Goal: Task Accomplishment & Management: Manage account settings

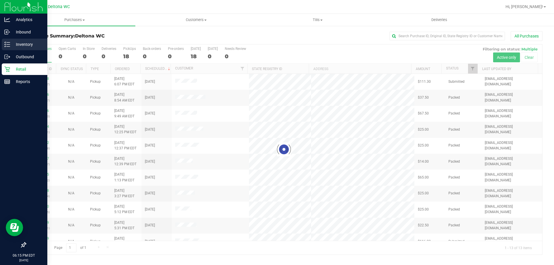
click at [6, 39] on div "Inventory" at bounding box center [25, 45] width 46 height 12
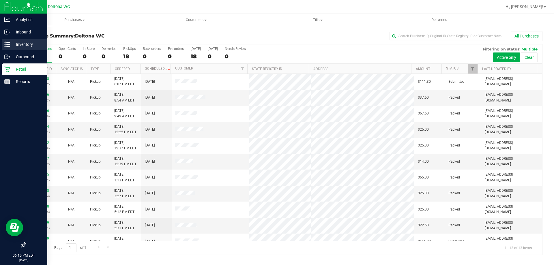
click at [27, 46] on p "Inventory" at bounding box center [27, 44] width 35 height 7
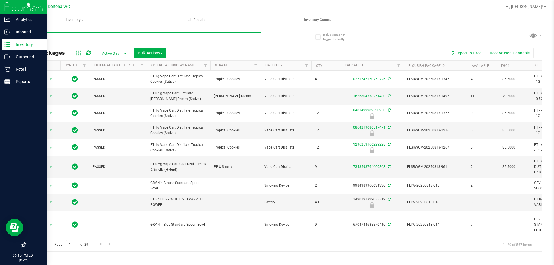
click at [59, 37] on input "text" at bounding box center [143, 36] width 236 height 9
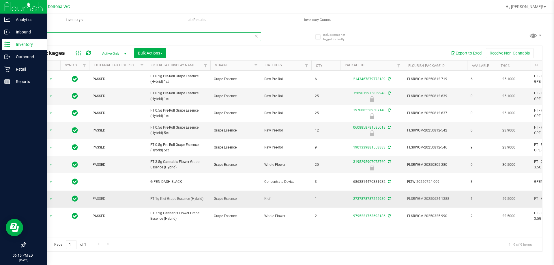
type input "gpe"
drag, startPoint x: 204, startPoint y: 201, endPoint x: 150, endPoint y: 200, distance: 54.0
click at [150, 200] on td "FT 1g Kief Grape Essence (Hybrid)" at bounding box center [179, 199] width 64 height 17
copy span "FT 1g Kief Grape Essence (Hybrid)"
drag, startPoint x: 72, startPoint y: 40, endPoint x: 20, endPoint y: 38, distance: 52.3
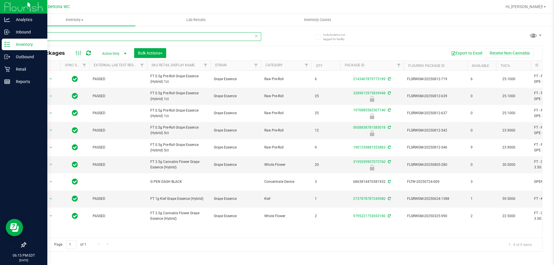
click at [22, 34] on div "Include items not tagged for facility gpe All Packages Active Only Active Only …" at bounding box center [284, 113] width 540 height 176
paste input "FT 1g Kief Grape Essence (Hybrid)"
type input "FT 1g Kief Grape Essence (Hybrid)"
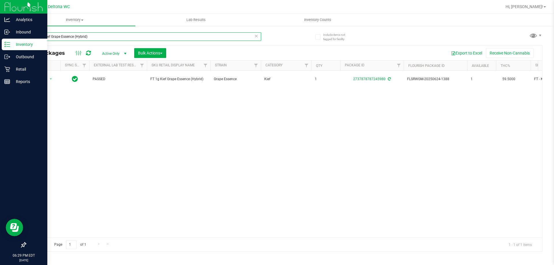
drag, startPoint x: 76, startPoint y: 35, endPoint x: 40, endPoint y: 31, distance: 36.3
click at [32, 36] on input "FT 1g Kief Grape Essence (Hybrid)" at bounding box center [143, 36] width 236 height 9
type input "space case"
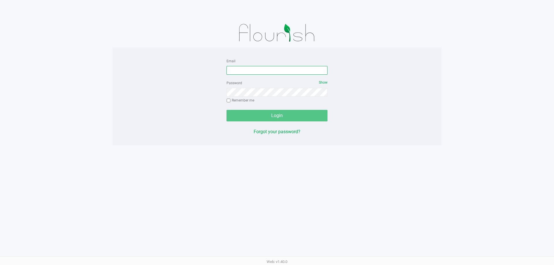
click at [236, 72] on input "Email" at bounding box center [277, 70] width 101 height 9
type input "[EMAIL_ADDRESS][DOMAIN_NAME]"
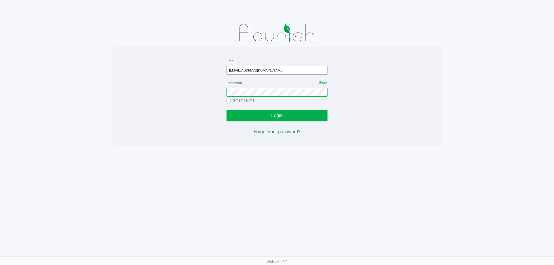
click at [227, 110] on button "Login" at bounding box center [277, 116] width 101 height 12
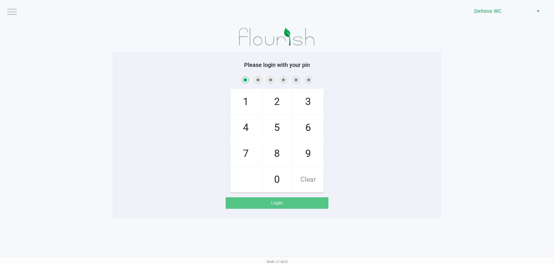
checkbox input "true"
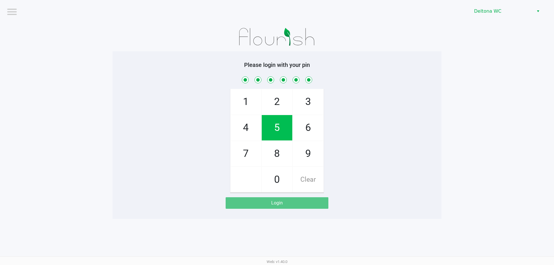
checkbox input "true"
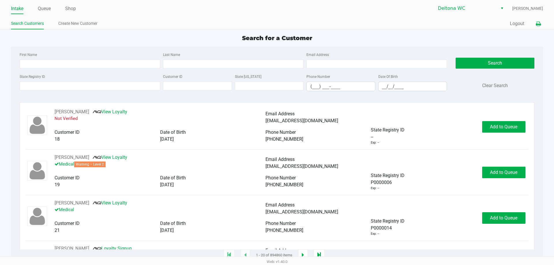
click at [540, 22] on icon at bounding box center [538, 24] width 5 height 4
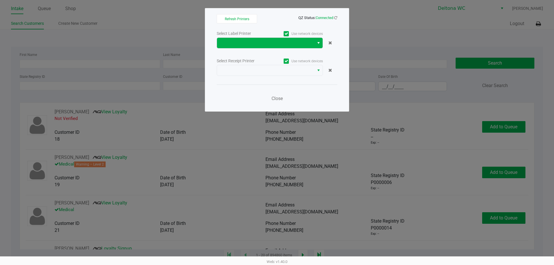
click at [314, 38] on div "Select Label Printer Use network devices" at bounding box center [277, 39] width 121 height 19
click at [314, 42] on span at bounding box center [265, 43] width 97 height 10
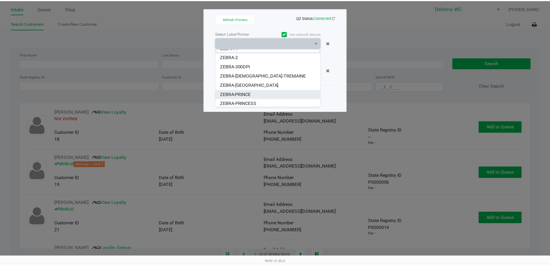
scroll to position [7, 0]
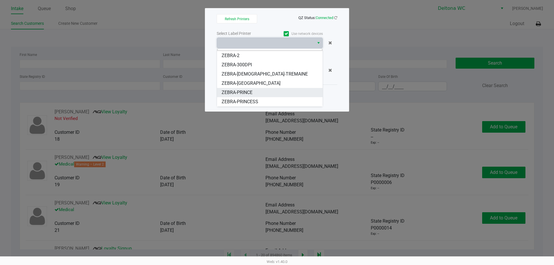
click at [253, 89] on span "ZEBRA-PRINCE" at bounding box center [237, 92] width 31 height 7
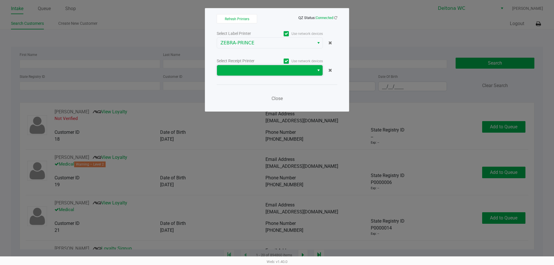
click at [267, 72] on span at bounding box center [266, 70] width 90 height 7
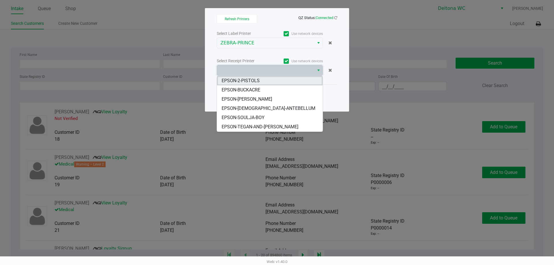
click at [263, 79] on li "EPSON-2-PISTOLS" at bounding box center [270, 80] width 106 height 9
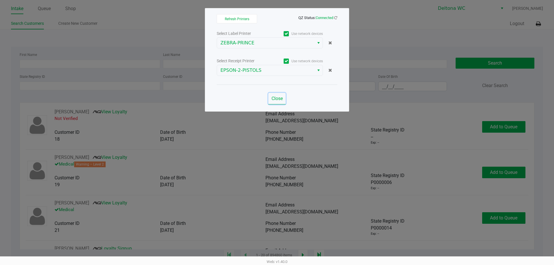
click at [279, 100] on span "Close" at bounding box center [277, 98] width 11 height 5
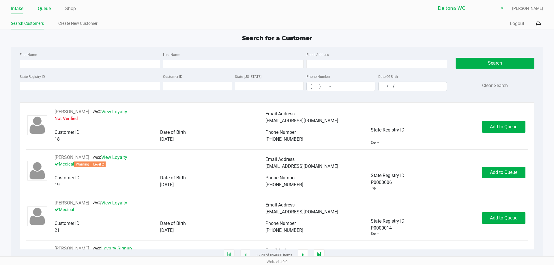
click at [43, 10] on link "Queue" at bounding box center [44, 9] width 13 height 8
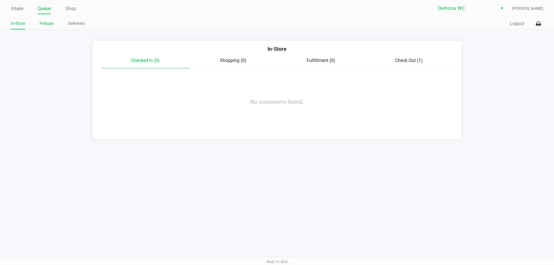
click at [45, 20] on li "Pickups" at bounding box center [47, 24] width 14 height 10
click at [46, 25] on link "Pickups" at bounding box center [47, 23] width 14 height 7
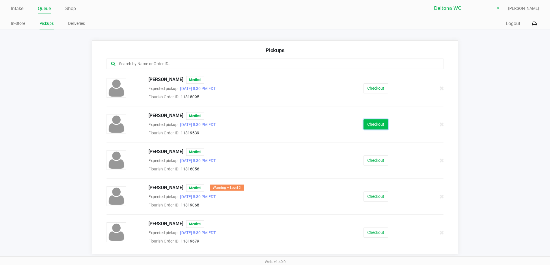
click at [378, 126] on button "Checkout" at bounding box center [376, 125] width 25 height 10
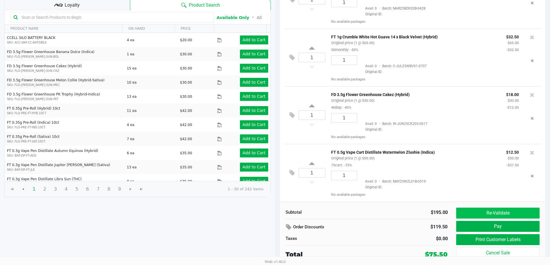
scroll to position [59, 0]
click at [521, 212] on button "Re-Validate" at bounding box center [497, 213] width 83 height 11
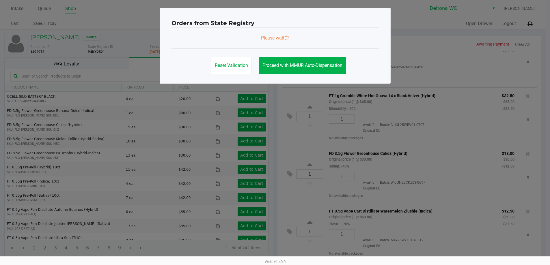
scroll to position [0, 0]
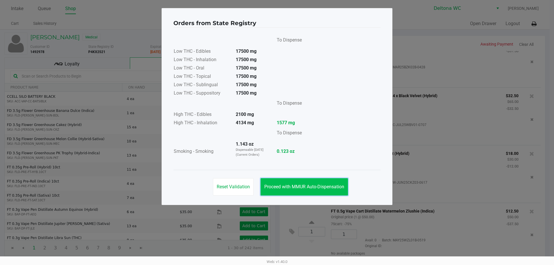
click at [328, 182] on button "Proceed with MMUR Auto-Dispensation" at bounding box center [304, 186] width 87 height 17
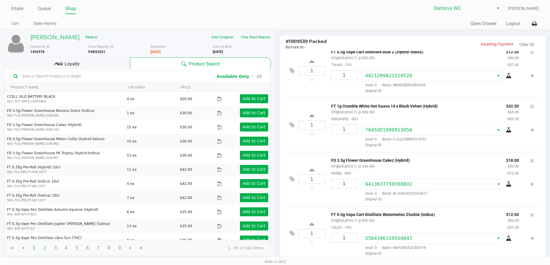
scroll to position [58, 0]
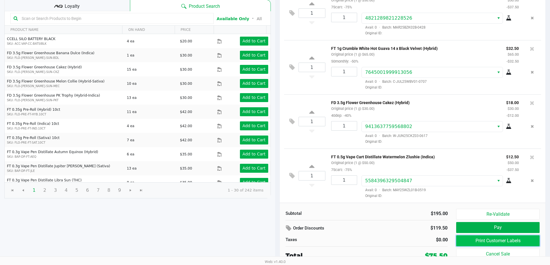
click at [494, 244] on button "Print Customer Labels" at bounding box center [497, 241] width 83 height 11
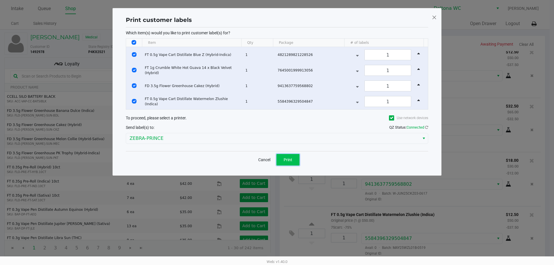
click at [292, 163] on button "Print" at bounding box center [288, 160] width 23 height 12
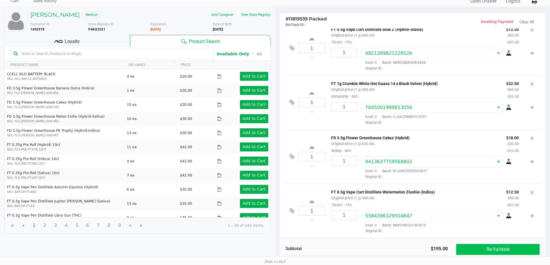
scroll to position [59, 0]
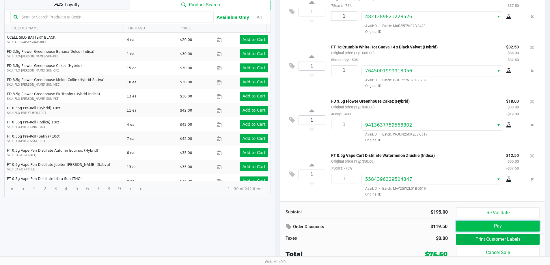
click at [496, 226] on button "Pay" at bounding box center [497, 226] width 83 height 11
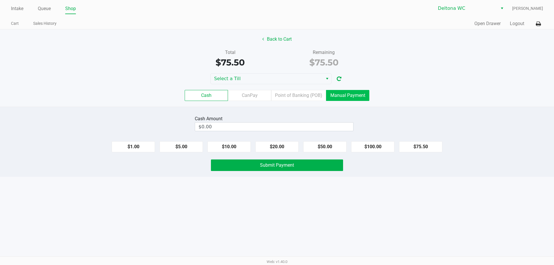
click at [352, 96] on label "Manual Payment" at bounding box center [347, 95] width 43 height 11
click at [0, 0] on 8 "Manual Payment" at bounding box center [0, 0] width 0 height 0
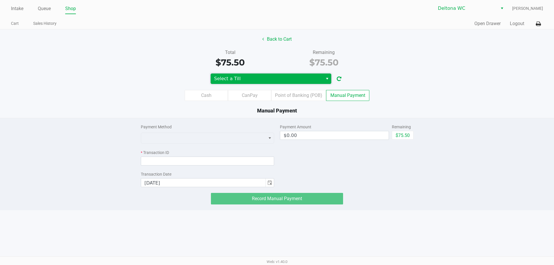
click at [261, 75] on span "Select a Till" at bounding box center [267, 79] width 112 height 10
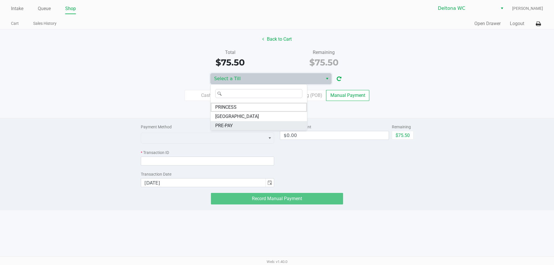
click at [252, 129] on li "PRE-PAY" at bounding box center [259, 125] width 96 height 9
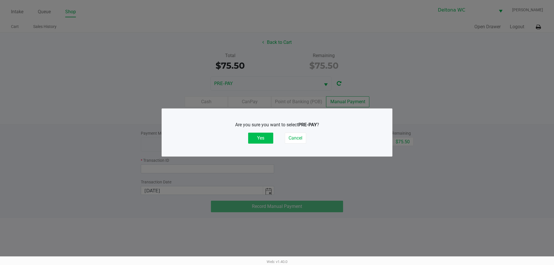
click at [255, 133] on button "Yes" at bounding box center [260, 138] width 25 height 11
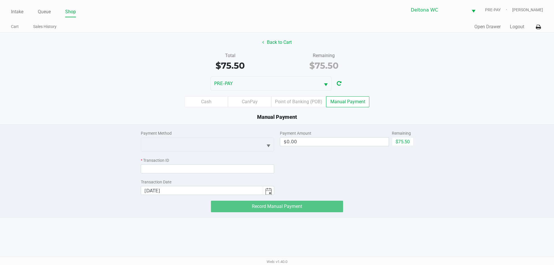
click at [447, 211] on div "Payment Method * Transaction ID Transaction Date 8/20/2025 Payment Amount $0.00…" at bounding box center [277, 169] width 563 height 88
click at [212, 170] on input at bounding box center [208, 169] width 134 height 9
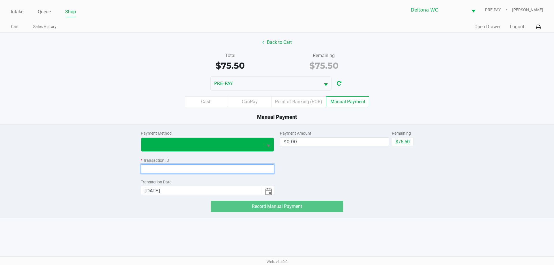
paste input "JILI1U1UXEMI"
type input "JILI1U1UXEMI"
click at [217, 144] on span at bounding box center [202, 144] width 115 height 7
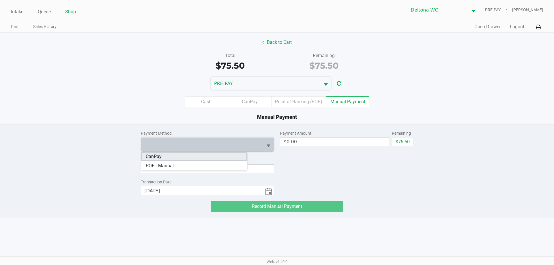
click at [205, 154] on li "CanPay" at bounding box center [194, 156] width 106 height 9
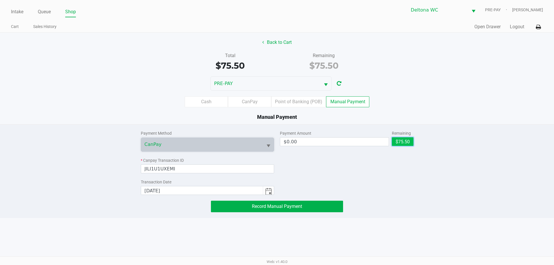
click at [399, 142] on button "$75.50" at bounding box center [403, 141] width 22 height 9
type input "$75.50"
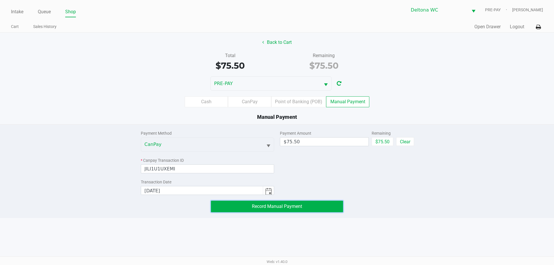
click at [308, 204] on button "Record Manual Payment" at bounding box center [277, 207] width 132 height 12
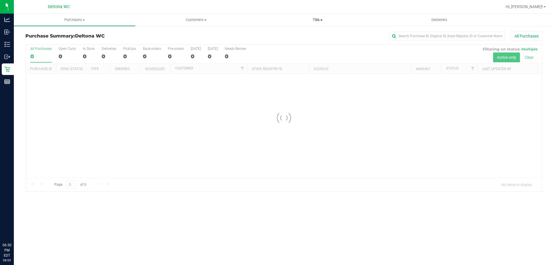
click at [319, 16] on uib-tab-heading "Tills Manage tills Reconcile e-payments" at bounding box center [317, 20] width 121 height 12
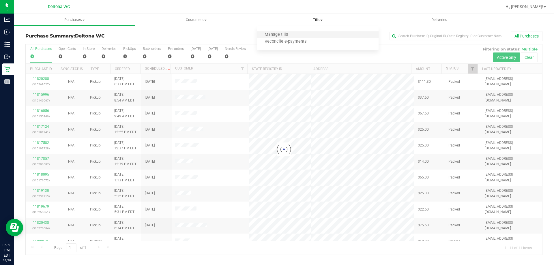
click at [303, 35] on li "Manage tills" at bounding box center [318, 34] width 122 height 7
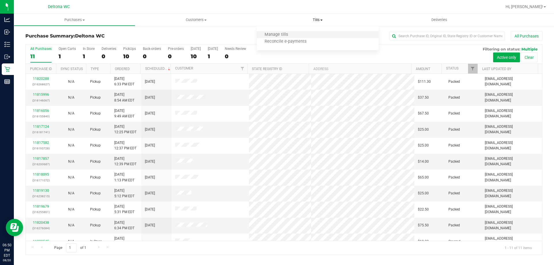
click at [303, 34] on li "Manage tills" at bounding box center [318, 34] width 122 height 7
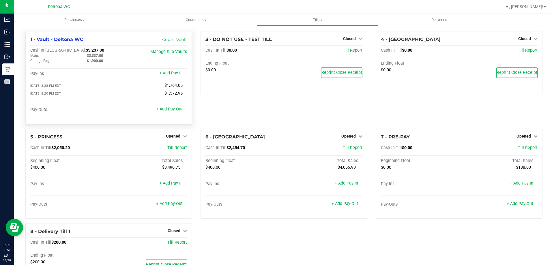
click at [138, 59] on div "$1,900.00" at bounding box center [111, 60] width 57 height 5
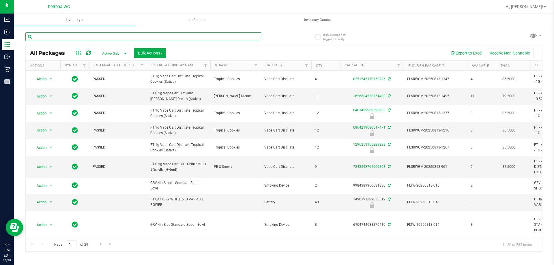
click at [148, 39] on input "text" at bounding box center [143, 36] width 236 height 9
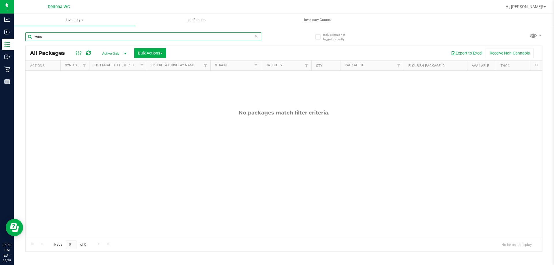
click at [148, 38] on input "wmo" at bounding box center [143, 36] width 236 height 9
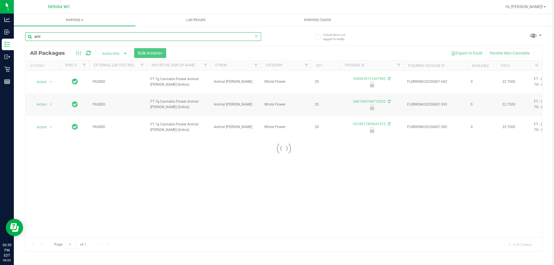
click at [148, 38] on input "aml" at bounding box center [143, 36] width 236 height 9
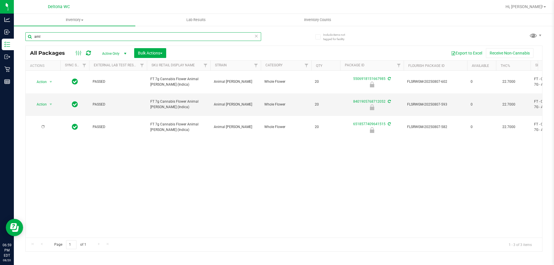
click at [148, 38] on input "aml" at bounding box center [143, 36] width 236 height 9
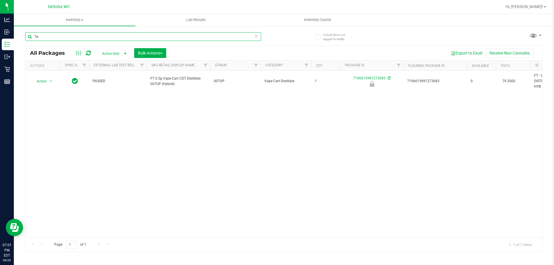
type input "7"
type input "grz"
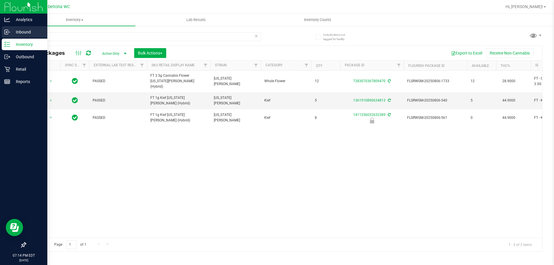
click at [18, 36] on div "Inbound" at bounding box center [25, 32] width 46 height 12
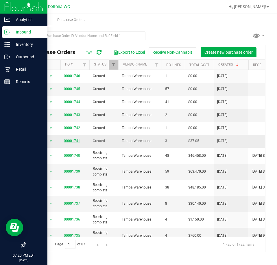
click at [72, 139] on link "00001741" at bounding box center [72, 141] width 16 height 4
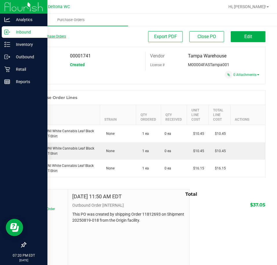
click at [47, 35] on link "Back to Purchase Orders" at bounding box center [45, 36] width 40 height 4
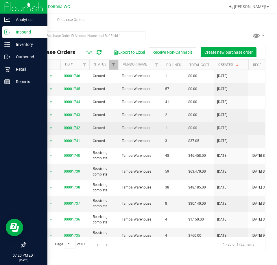
click at [72, 130] on link "00001742" at bounding box center [72, 128] width 16 height 4
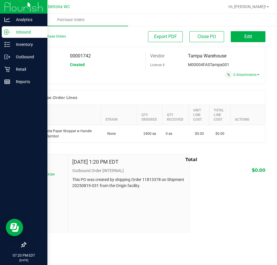
click at [38, 34] on div "Back to Purchase Orders" at bounding box center [55, 36] width 60 height 10
click at [38, 35] on link "Back to Purchase Orders" at bounding box center [45, 36] width 40 height 4
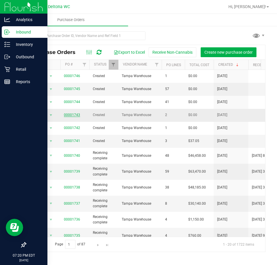
click at [76, 113] on link "00001743" at bounding box center [72, 115] width 16 height 4
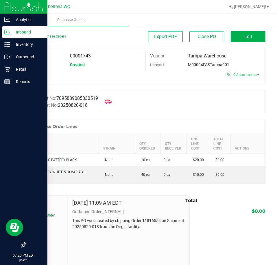
click at [50, 35] on link "Back to Purchase Orders" at bounding box center [45, 36] width 40 height 4
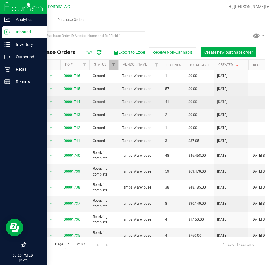
click at [69, 100] on span "00001744" at bounding box center [72, 101] width 16 height 5
click at [70, 101] on link "00001744" at bounding box center [72, 102] width 16 height 4
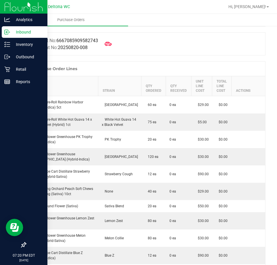
scroll to position [87, 0]
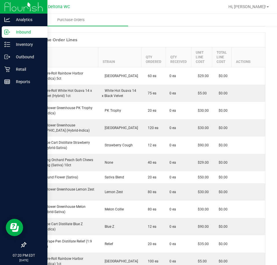
click at [48, 56] on th "Item" at bounding box center [62, 57] width 72 height 20
click at [34, 61] on th "Item" at bounding box center [62, 57] width 72 height 20
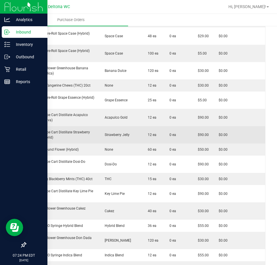
scroll to position [462, 0]
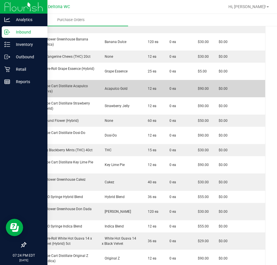
click at [68, 83] on div "FT 1g Vape Cart Distillate Acapulco Gold (Sativa)" at bounding box center [61, 88] width 65 height 10
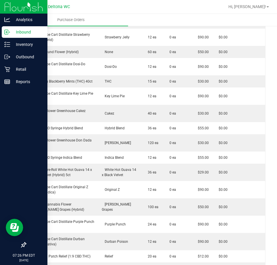
scroll to position [522, 0]
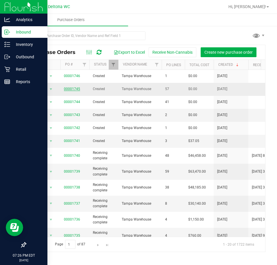
click at [71, 88] on link "00001745" at bounding box center [72, 89] width 16 height 4
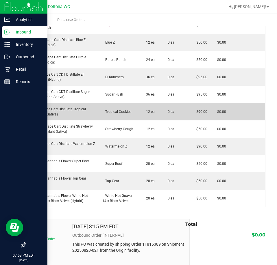
scroll to position [924, 0]
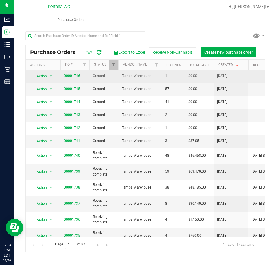
click at [72, 76] on link "00001746" at bounding box center [72, 76] width 16 height 4
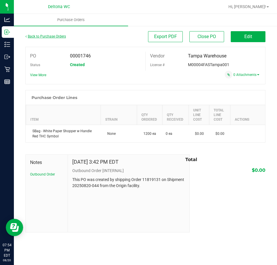
click at [57, 34] on link "Back to Purchase Orders" at bounding box center [45, 36] width 40 height 4
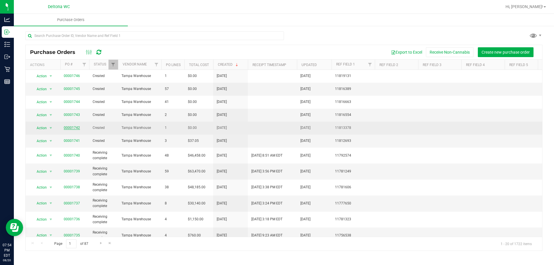
click at [68, 127] on link "00001742" at bounding box center [72, 128] width 16 height 4
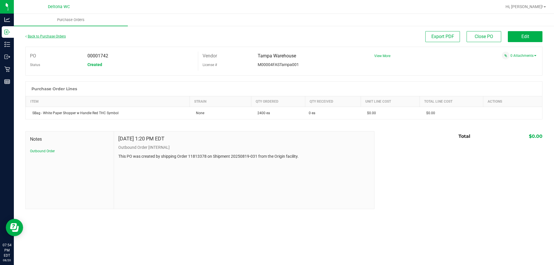
click at [40, 35] on link "Back to Purchase Orders" at bounding box center [45, 36] width 40 height 4
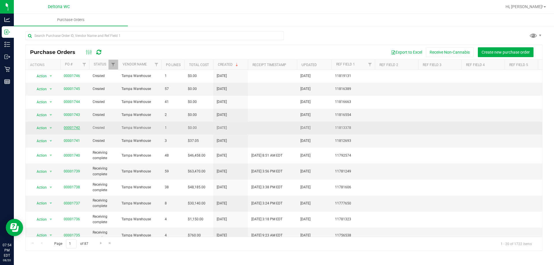
click at [73, 127] on link "00001742" at bounding box center [72, 128] width 16 height 4
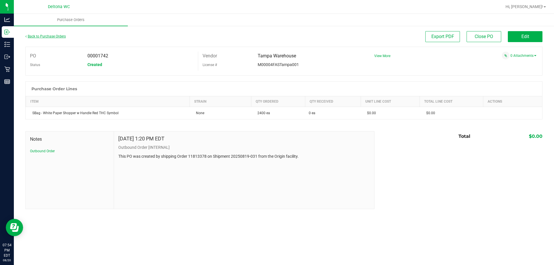
click at [44, 37] on link "Back to Purchase Orders" at bounding box center [45, 36] width 40 height 4
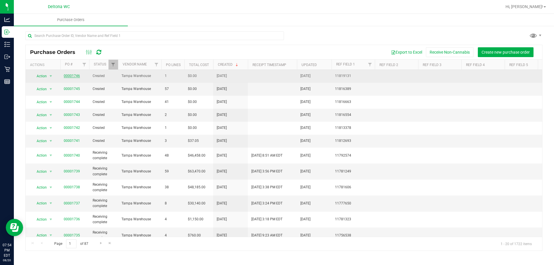
click at [75, 75] on link "00001746" at bounding box center [72, 76] width 16 height 4
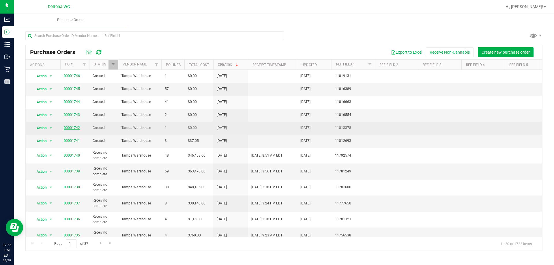
click at [77, 129] on link "00001742" at bounding box center [72, 128] width 16 height 4
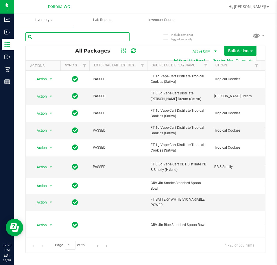
click at [113, 39] on input "text" at bounding box center [77, 36] width 104 height 9
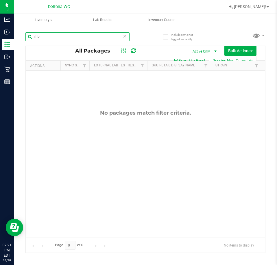
click at [119, 35] on input "rhb" at bounding box center [77, 36] width 104 height 9
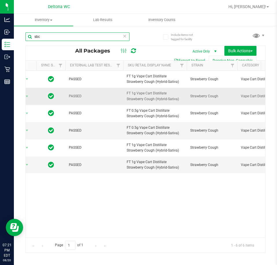
scroll to position [0, 34]
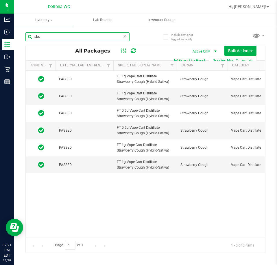
click at [85, 33] on input "sbc" at bounding box center [77, 36] width 104 height 9
click at [85, 34] on input "sbc" at bounding box center [77, 36] width 104 height 9
click at [74, 32] on div "sbc" at bounding box center [85, 36] width 120 height 18
click at [74, 36] on input "sbc" at bounding box center [77, 36] width 104 height 9
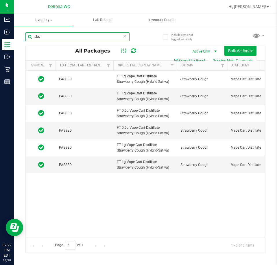
click at [74, 36] on input "sbc" at bounding box center [77, 36] width 104 height 9
type input "lmz"
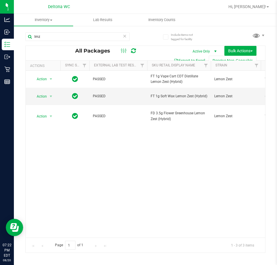
click at [123, 36] on icon at bounding box center [124, 35] width 4 height 7
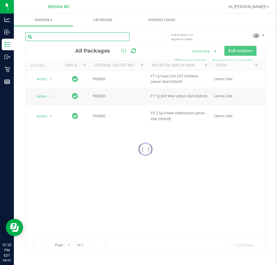
click at [96, 41] on input "text" at bounding box center [77, 36] width 104 height 9
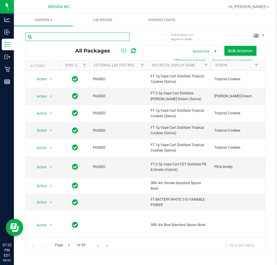
click at [96, 40] on input "text" at bounding box center [77, 36] width 104 height 9
type input "bzk"
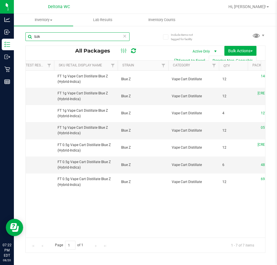
click at [83, 35] on input "bzk" at bounding box center [77, 36] width 104 height 9
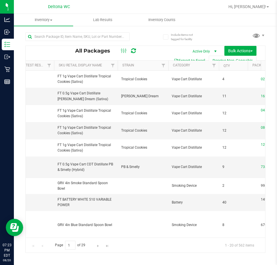
click at [62, 42] on div at bounding box center [77, 38] width 104 height 13
click at [62, 40] on input "text" at bounding box center [77, 36] width 104 height 9
type input "g"
type input "strawberry lime"
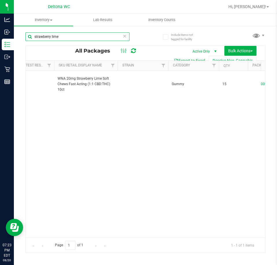
click at [84, 38] on input "strawberry lime" at bounding box center [77, 36] width 104 height 9
click at [84, 37] on input "strawberry lime" at bounding box center [77, 36] width 104 height 9
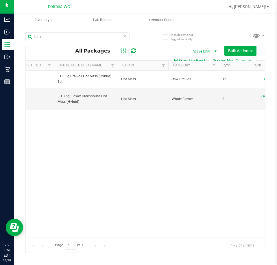
drag, startPoint x: 81, startPoint y: 232, endPoint x: 116, endPoint y: 232, distance: 35.8
click at [120, 231] on div "Action Action Adjust qty Create package Edit attributes Global inventory Locate…" at bounding box center [145, 154] width 239 height 167
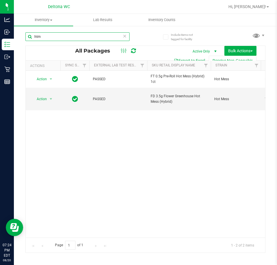
click at [99, 39] on input "htm" at bounding box center [77, 36] width 104 height 9
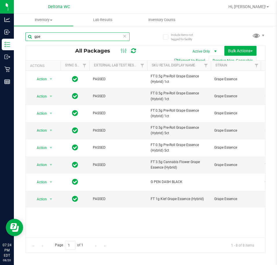
click at [102, 40] on input "gpe" at bounding box center [77, 36] width 104 height 9
click at [102, 39] on input "gpe" at bounding box center [77, 36] width 104 height 9
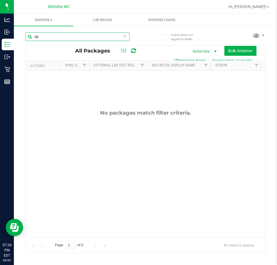
click at [69, 36] on input "sjy" at bounding box center [77, 36] width 104 height 9
click at [69, 37] on input "sjy" at bounding box center [77, 36] width 104 height 9
click at [95, 37] on input "strawberry jelly" at bounding box center [77, 36] width 104 height 9
click at [94, 37] on input "strawberry jelly" at bounding box center [77, 36] width 104 height 9
click at [93, 36] on input "strawberry jelly" at bounding box center [77, 36] width 104 height 9
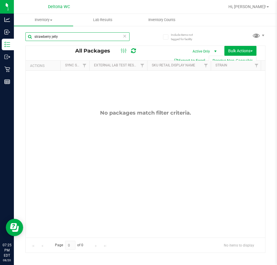
click at [93, 37] on input "strawberry jelly" at bounding box center [77, 36] width 104 height 9
click at [93, 36] on input "strawberry jelly" at bounding box center [77, 36] width 104 height 9
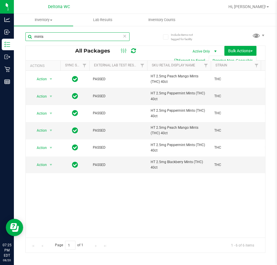
click at [94, 37] on input "mints" at bounding box center [77, 36] width 104 height 9
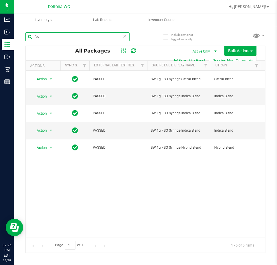
click at [99, 34] on input "fso" at bounding box center [77, 36] width 104 height 9
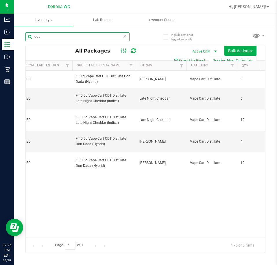
scroll to position [0, 4]
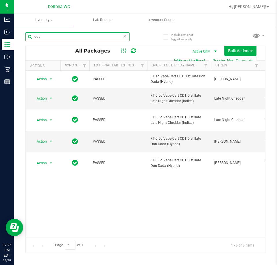
click at [81, 35] on input "dda" at bounding box center [77, 36] width 104 height 9
type input "patch"
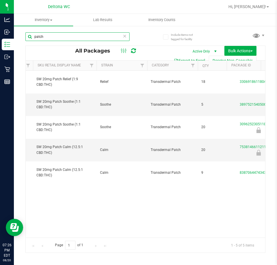
scroll to position [0, 6]
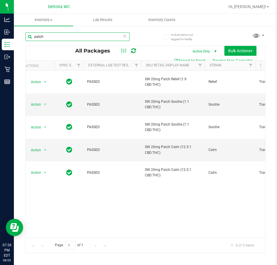
click at [76, 36] on input "patch" at bounding box center [77, 36] width 104 height 9
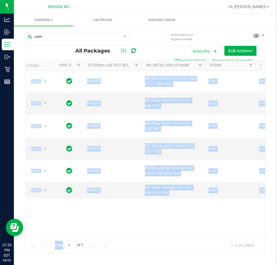
click at [96, 237] on div "All Packages Active Only Active Only Lab Samples Locked All External Internal B…" at bounding box center [145, 149] width 240 height 207
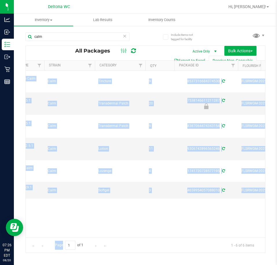
scroll to position [0, 193]
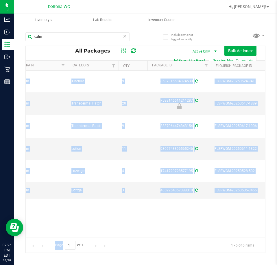
click at [149, 217] on div "Action Action Adjust qty Create package Edit attributes Global inventory Locate…" at bounding box center [145, 154] width 239 height 167
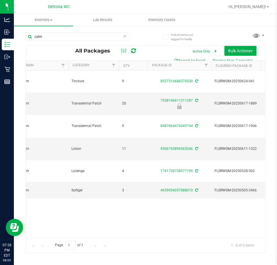
scroll to position [0, 354]
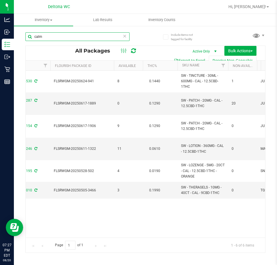
click at [105, 33] on input "calm" at bounding box center [77, 36] width 104 height 9
click at [105, 34] on input "calm" at bounding box center [77, 36] width 104 height 9
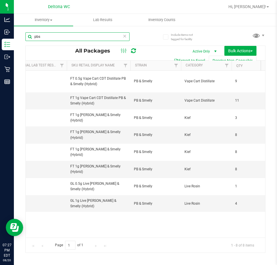
scroll to position [0, 51]
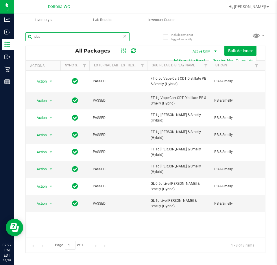
click at [81, 37] on input "pbs" at bounding box center [77, 36] width 104 height 9
type input "oze"
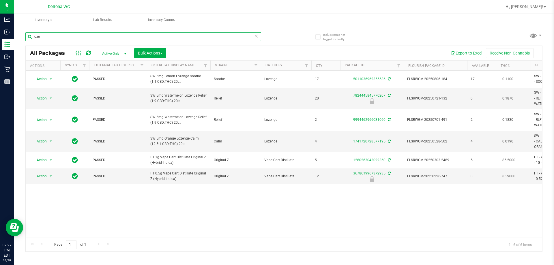
click at [104, 35] on input "oze" at bounding box center [143, 36] width 236 height 9
click at [52, 179] on span "select" at bounding box center [51, 176] width 5 height 5
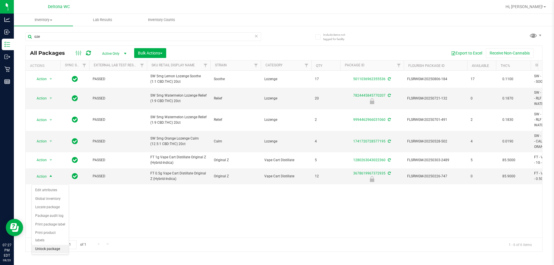
click at [57, 245] on li "Unlock package" at bounding box center [50, 249] width 37 height 9
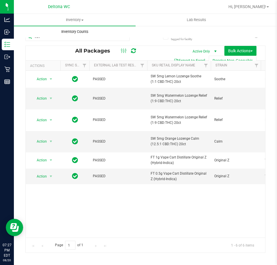
click at [72, 37] on uib-tab-heading "Inventory Counts" at bounding box center [74, 32] width 121 height 12
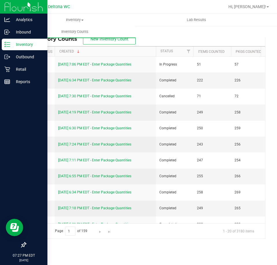
click at [5, 43] on icon at bounding box center [7, 45] width 6 height 6
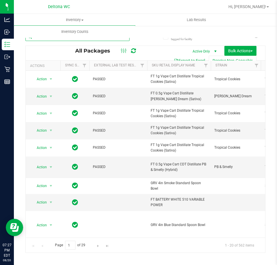
click at [114, 39] on input "text" at bounding box center [77, 36] width 104 height 9
type input "gpe"
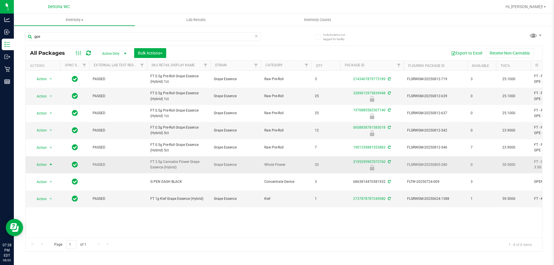
click at [52, 163] on span "select" at bounding box center [51, 165] width 5 height 5
click at [53, 229] on li "Unlock package" at bounding box center [50, 233] width 37 height 9
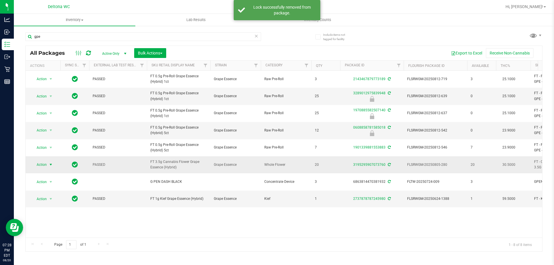
click at [48, 165] on span "select" at bounding box center [50, 165] width 7 height 8
click at [53, 216] on li "Lock package" at bounding box center [54, 217] width 45 height 9
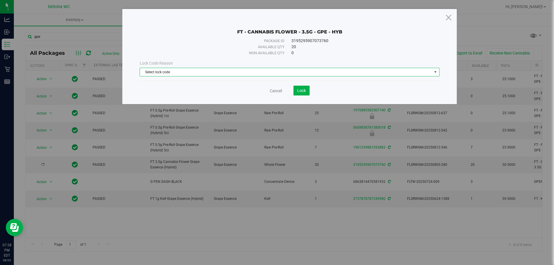
click at [305, 74] on span "Select lock code" at bounding box center [286, 72] width 292 height 8
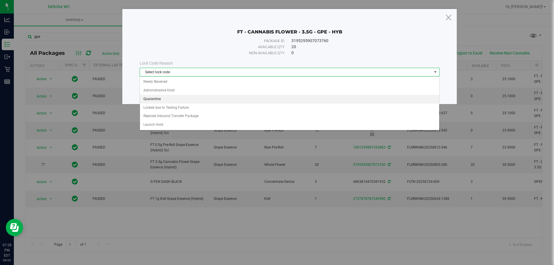
click at [193, 98] on li "Quarantine" at bounding box center [289, 99] width 299 height 9
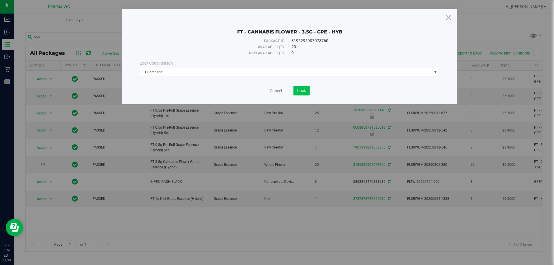
click at [310, 90] on div "Cancel Lock" at bounding box center [290, 91] width 300 height 10
click at [308, 89] on button "Lock" at bounding box center [302, 91] width 16 height 10
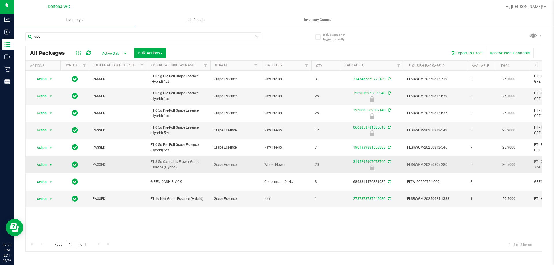
click at [50, 167] on span "select" at bounding box center [51, 165] width 5 height 5
click at [54, 229] on li "Unlock package" at bounding box center [50, 233] width 37 height 9
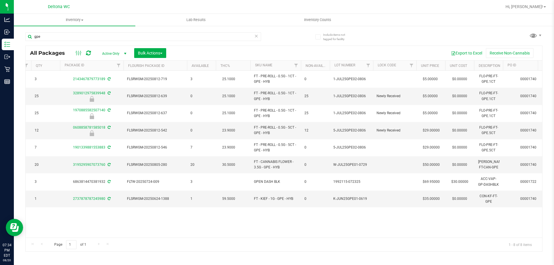
scroll to position [0, 294]
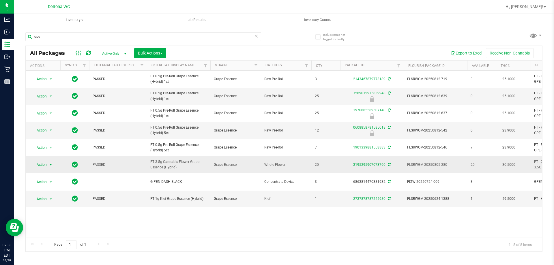
click at [47, 166] on span "select" at bounding box center [50, 165] width 7 height 8
click at [54, 216] on li "Lock package" at bounding box center [54, 217] width 45 height 9
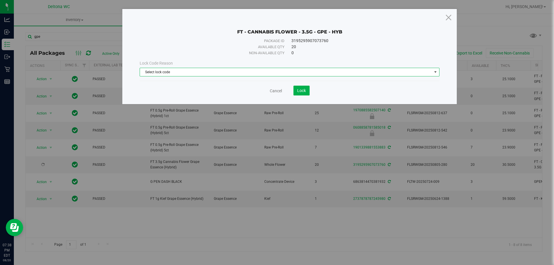
click at [267, 70] on span "Select lock code" at bounding box center [286, 72] width 292 height 8
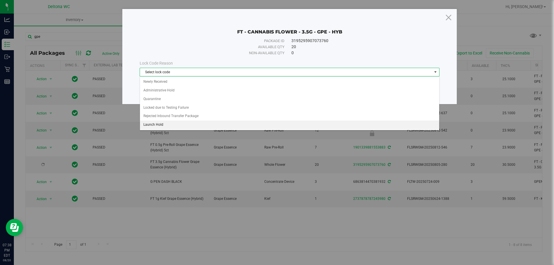
click at [169, 126] on li "Launch Hold" at bounding box center [289, 125] width 299 height 9
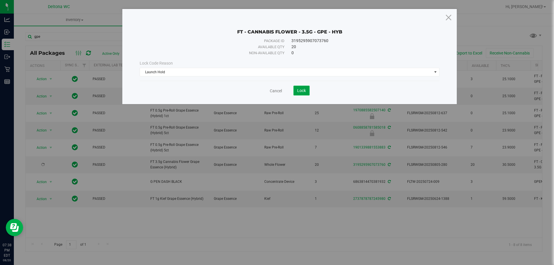
click at [309, 90] on button "Lock" at bounding box center [302, 91] width 16 height 10
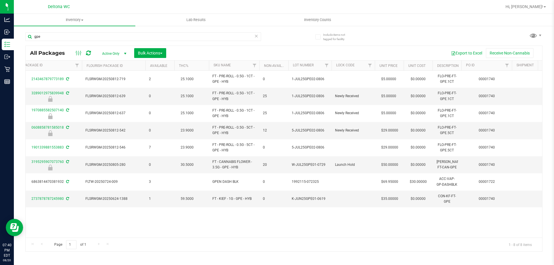
scroll to position [0, 323]
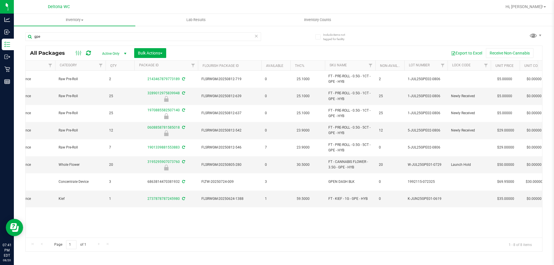
scroll to position [0, 218]
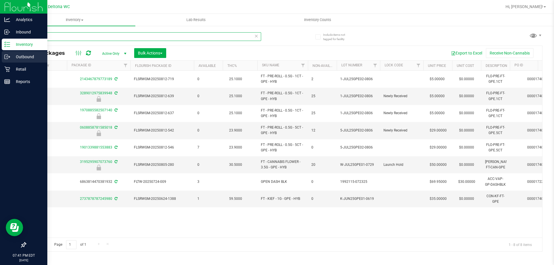
drag, startPoint x: 102, startPoint y: 38, endPoint x: 0, endPoint y: 61, distance: 105.0
click at [0, 61] on div "Analytics Inbound Inventory Outbound Retail Reports 07:41 PM EDT 08/20/2025 08/…" at bounding box center [277, 132] width 554 height 265
type input "1970885582507140"
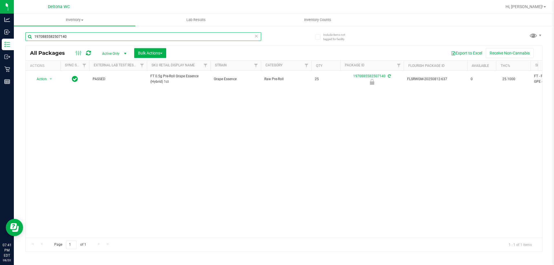
drag, startPoint x: 170, startPoint y: 235, endPoint x: 12, endPoint y: 1, distance: 282.7
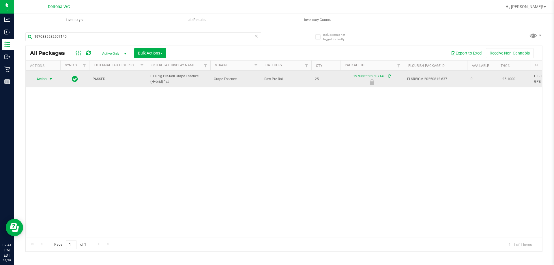
click at [36, 81] on span "Action" at bounding box center [39, 79] width 16 height 8
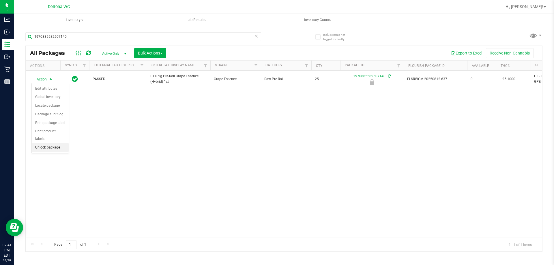
click at [50, 143] on li "Unlock package" at bounding box center [50, 147] width 37 height 9
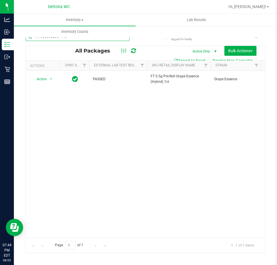
click at [97, 39] on input "1970885582507140" at bounding box center [77, 36] width 104 height 9
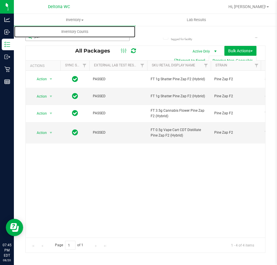
click at [82, 38] on inventory "Inventory All packages All inventory Waste log Create inventory Lab Results Inv…" at bounding box center [145, 108] width 263 height 188
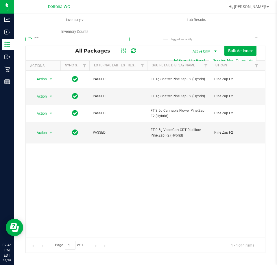
click at [81, 39] on input "pzt" at bounding box center [77, 36] width 104 height 9
type input "gpe"
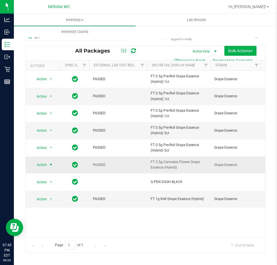
click at [48, 164] on span "select" at bounding box center [50, 165] width 7 height 8
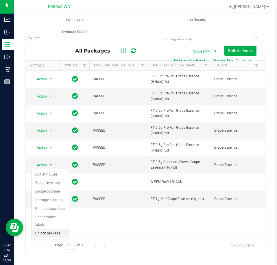
click at [55, 229] on li "Unlock package" at bounding box center [50, 233] width 37 height 9
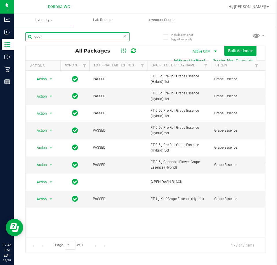
click at [105, 36] on input "gpe" at bounding box center [77, 36] width 104 height 9
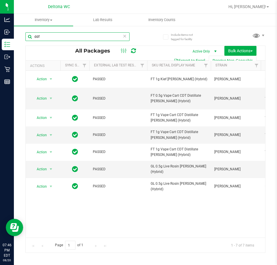
click at [56, 38] on input "ddf" at bounding box center [77, 36] width 104 height 9
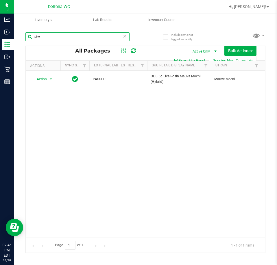
click at [107, 38] on input "stw" at bounding box center [77, 36] width 104 height 9
drag, startPoint x: 107, startPoint y: 38, endPoint x: 109, endPoint y: 40, distance: 3.1
click at [107, 39] on input "stw" at bounding box center [77, 36] width 104 height 9
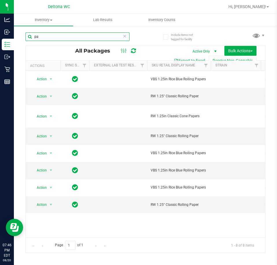
type input "p"
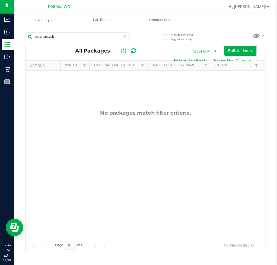
click at [74, 41] on div "lunar smash" at bounding box center [77, 38] width 104 height 13
click at [74, 39] on input "lunar smash" at bounding box center [77, 36] width 104 height 9
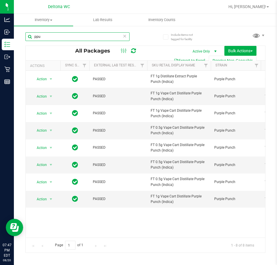
click at [84, 35] on input "ppu" at bounding box center [77, 36] width 104 height 9
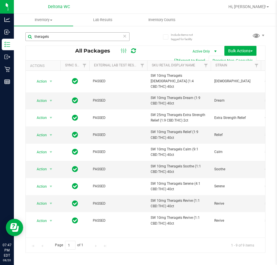
click at [87, 32] on div "theragels" at bounding box center [85, 36] width 120 height 18
click at [86, 35] on input "theragels" at bounding box center [77, 36] width 104 height 9
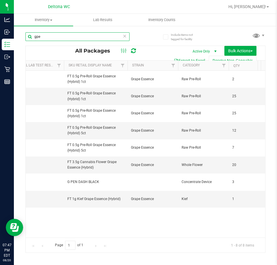
scroll to position [0, 154]
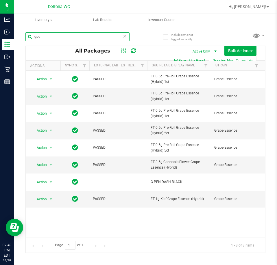
click at [101, 38] on input "gpe" at bounding box center [77, 36] width 104 height 9
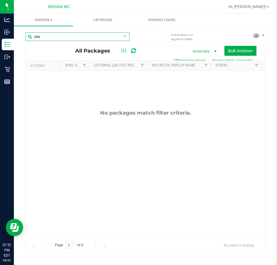
click at [107, 39] on input "pkp" at bounding box center [77, 36] width 104 height 9
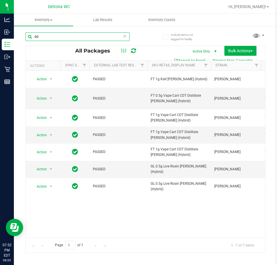
type input "d"
type input "ckz"
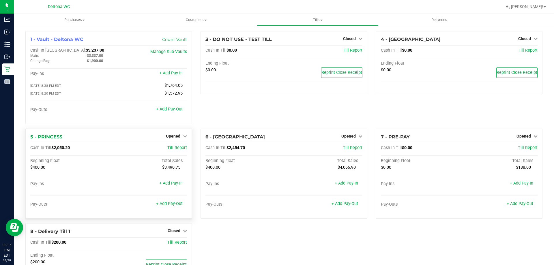
drag, startPoint x: 81, startPoint y: 149, endPoint x: 52, endPoint y: 152, distance: 29.3
click at [52, 151] on div "Cash In Till $2,050.20" at bounding box center [82, 148] width 105 height 5
copy span "$2,050.20"
click at [128, 128] on div "1 - Vault - Deltona WC Count Vault Cash In Vault: $5,237.00 Main: $3,337.00 Cha…" at bounding box center [108, 80] width 175 height 98
drag, startPoint x: 61, startPoint y: 130, endPoint x: 52, endPoint y: 149, distance: 21.1
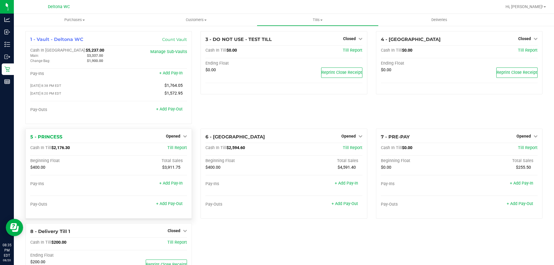
click at [52, 149] on div "Cash In Till $2,176.30" at bounding box center [82, 148] width 105 height 5
copy span "$2,176.30"
click at [176, 138] on span "Opened" at bounding box center [173, 136] width 14 height 5
click at [168, 150] on link "Close Till" at bounding box center [174, 148] width 16 height 5
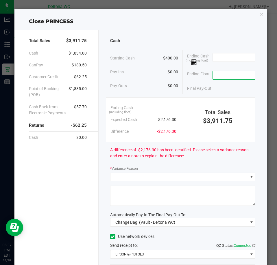
click at [220, 75] on input at bounding box center [233, 75] width 42 height 8
click at [228, 58] on input at bounding box center [233, 57] width 42 height 8
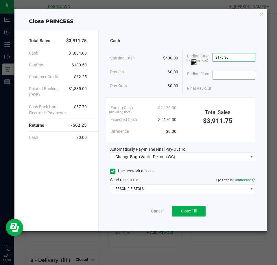
type input "$2,176.30"
click at [240, 76] on input at bounding box center [233, 75] width 42 height 8
type input "$400.00"
click at [228, 90] on div "Final Pay-Out $1,776.30" at bounding box center [221, 89] width 68 height 12
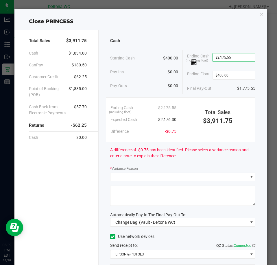
click at [224, 91] on div "Final Pay-Out $1,775.55" at bounding box center [221, 89] width 68 height 12
click at [231, 59] on input "$2,175.55" at bounding box center [233, 57] width 42 height 8
click at [217, 57] on input "2175.55" at bounding box center [233, 57] width 42 height 8
paste input "6.3"
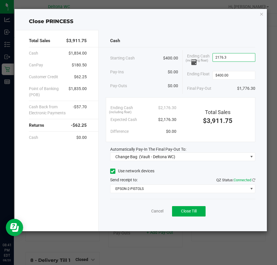
type input "$2,176.30"
click at [228, 95] on div "Cash Starting Cash $400.00 Pay-Ins $0.00 Pay-Outs $0.00 Ending Cash (including …" at bounding box center [182, 130] width 168 height 201
click at [219, 162] on div "Cash Starting Cash $400.00 Pay-Ins $0.00 Pay-Outs $0.00 Ending Cash (including …" at bounding box center [182, 130] width 168 height 201
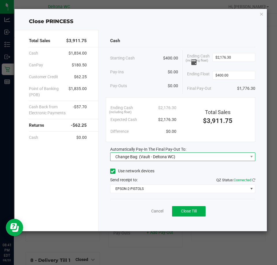
click at [220, 159] on span "Change Bag (Vault - Deltona WC)" at bounding box center [178, 157] width 137 height 8
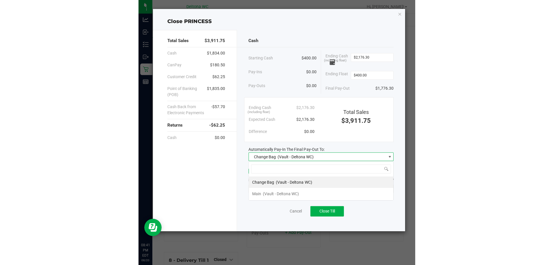
scroll to position [9, 145]
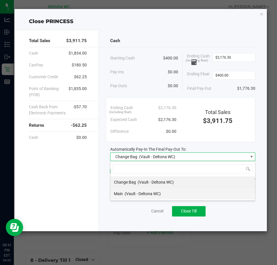
click at [206, 195] on li "Main (Vault - Deltona WC)" at bounding box center [182, 194] width 144 height 12
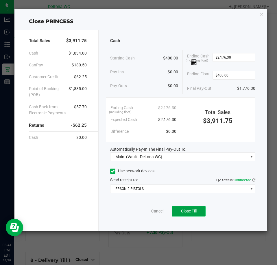
click at [199, 214] on button "Close Till" at bounding box center [188, 211] width 33 height 10
click at [145, 209] on link "Dismiss" at bounding box center [144, 211] width 14 height 6
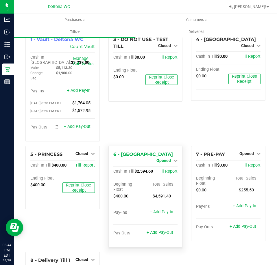
click at [173, 159] on icon at bounding box center [175, 161] width 4 height 4
click at [161, 167] on link "Close Till" at bounding box center [164, 165] width 16 height 5
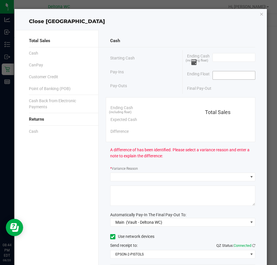
click at [220, 75] on input at bounding box center [233, 75] width 42 height 8
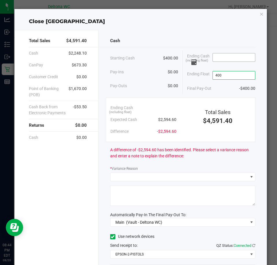
type input "$400.00"
click at [220, 60] on input at bounding box center [233, 57] width 42 height 8
drag, startPoint x: 178, startPoint y: 121, endPoint x: 151, endPoint y: 128, distance: 27.5
click at [151, 128] on div "Ending Cash (including float) Expected Cash $2,594.60 Difference -$2,594.60 Tot…" at bounding box center [180, 119] width 149 height 45
click at [150, 127] on div "Difference -$2,594.60" at bounding box center [143, 132] width 66 height 12
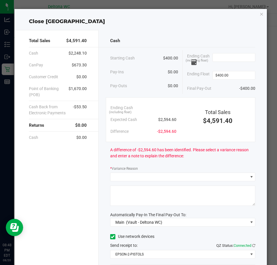
drag, startPoint x: 174, startPoint y: 118, endPoint x: 150, endPoint y: 122, distance: 24.9
click at [150, 122] on div "Ending Cash (including float) Expected Cash $2,594.60 Difference -$2,594.60" at bounding box center [143, 120] width 74 height 36
copy span "$2,594.60"
click at [181, 116] on div "Total Sales $4,591.40" at bounding box center [217, 114] width 74 height 24
click at [223, 58] on input at bounding box center [233, 57] width 42 height 8
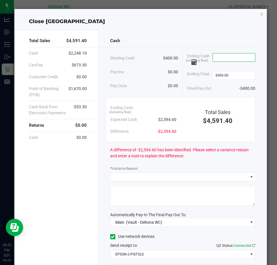
paste input "2594.6"
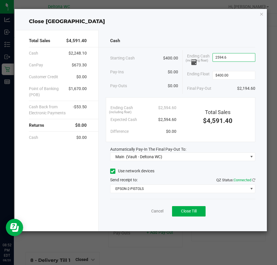
type input "$2,594.60"
click at [223, 89] on div "Final Pay-Out $2,194.60" at bounding box center [221, 89] width 68 height 12
click at [232, 97] on div "Ending Cash (including float) $2,594.60 Expected Cash $2,594.60 Difference $0.0…" at bounding box center [180, 119] width 149 height 45
drag, startPoint x: 255, startPoint y: 87, endPoint x: 237, endPoint y: 87, distance: 17.9
click at [237, 87] on span "$2,194.60" at bounding box center [246, 88] width 18 height 6
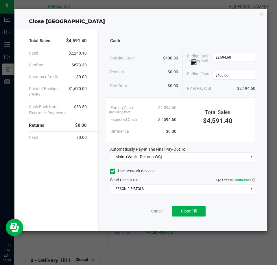
copy span "$2,194.60"
click at [187, 211] on span "Close Till" at bounding box center [189, 211] width 16 height 5
click at [145, 211] on link "Dismiss" at bounding box center [144, 211] width 14 height 6
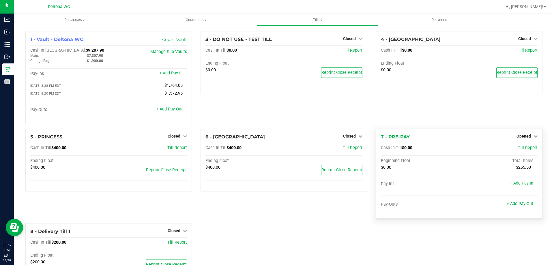
click at [522, 142] on div "7 - PRE-PAY Opened Close Till Cash In Till $0.00 Till Report Beginning Float To…" at bounding box center [459, 174] width 167 height 90
click at [524, 137] on span "Opened" at bounding box center [524, 136] width 14 height 5
drag, startPoint x: 522, startPoint y: 146, endPoint x: 522, endPoint y: 150, distance: 3.8
click at [522, 148] on div "Close Till" at bounding box center [524, 148] width 43 height 7
click at [522, 150] on link "Close Till" at bounding box center [525, 148] width 16 height 5
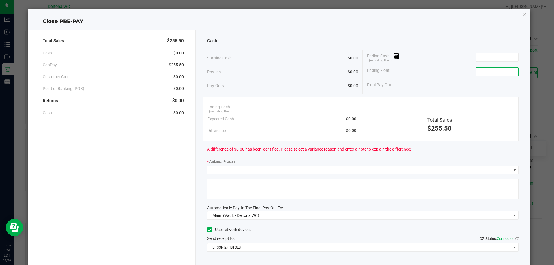
click at [484, 72] on input at bounding box center [497, 72] width 42 height 8
type input "$0.00"
drag, startPoint x: 486, startPoint y: 61, endPoint x: 488, endPoint y: 59, distance: 3.7
click at [488, 59] on span at bounding box center [497, 57] width 43 height 9
click at [489, 58] on input at bounding box center [497, 57] width 42 height 8
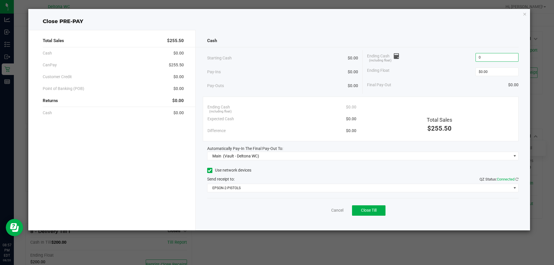
type input "$0.00"
click at [428, 72] on div "Ending Float $0.00" at bounding box center [443, 72] width 152 height 14
click at [366, 210] on span "Close Till" at bounding box center [369, 210] width 16 height 5
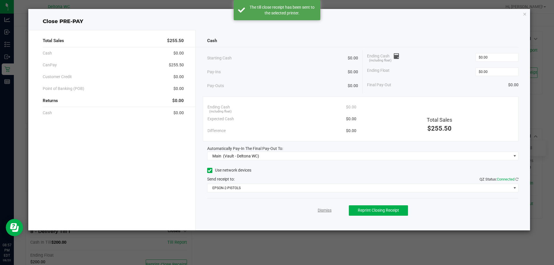
click at [325, 210] on link "Dismiss" at bounding box center [325, 211] width 14 height 6
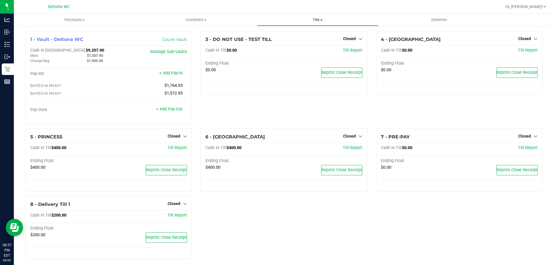
click at [321, 22] on span "Tills" at bounding box center [317, 19] width 121 height 5
click at [315, 42] on li "Reconcile e-payments" at bounding box center [318, 41] width 122 height 7
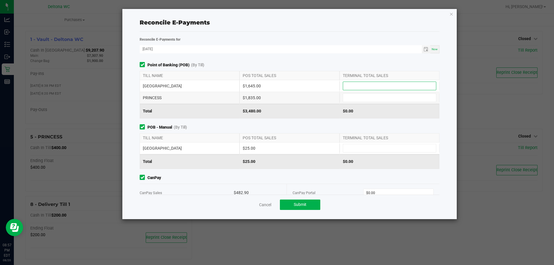
click at [366, 83] on input at bounding box center [389, 86] width 93 height 8
type input "$1,645.00"
type input "$1,835.00"
type input "$25.00"
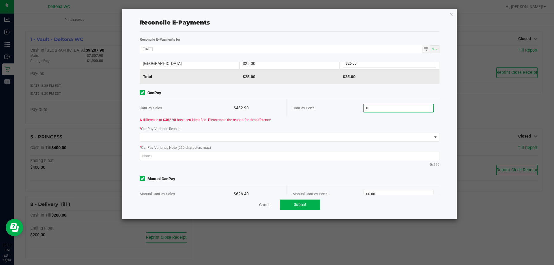
scroll to position [98, 0]
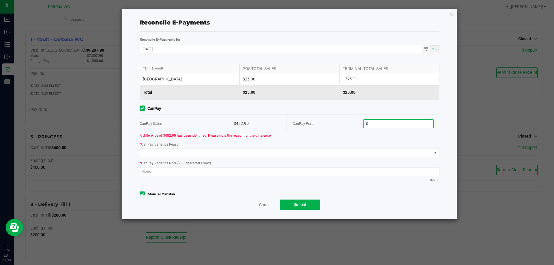
click at [394, 120] on input "0" at bounding box center [399, 124] width 70 height 8
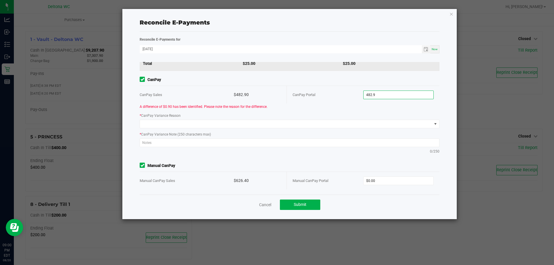
scroll to position [45, 0]
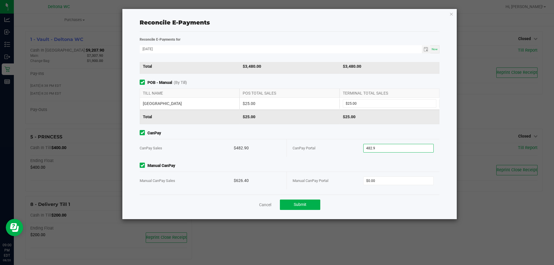
type input "$482.90"
type input "$626.40"
click at [363, 137] on div "CanPay CanPay Sales $482.90 CanPay Portal $482.90" at bounding box center [289, 143] width 309 height 27
click at [305, 205] on span "Submit" at bounding box center [300, 204] width 13 height 5
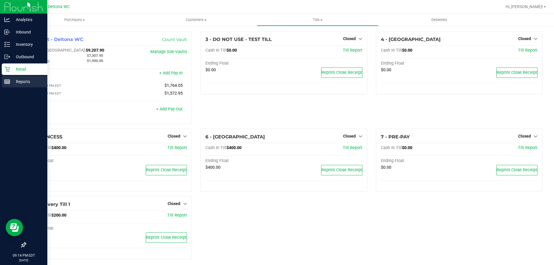
click at [4, 81] on icon at bounding box center [7, 82] width 6 height 6
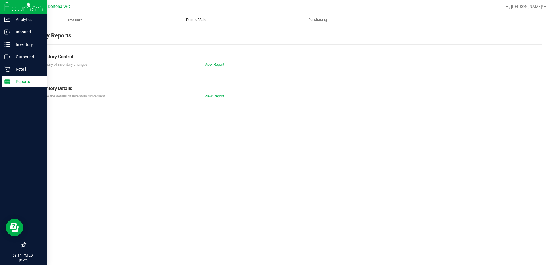
click at [190, 24] on uib-tab-heading "Point of Sale" at bounding box center [196, 20] width 121 height 12
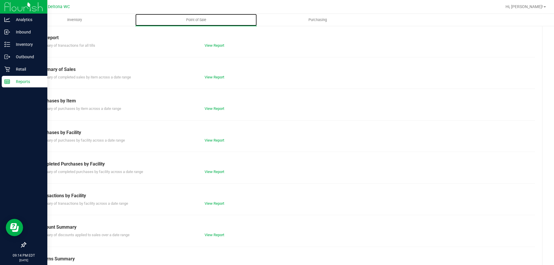
scroll to position [38, 0]
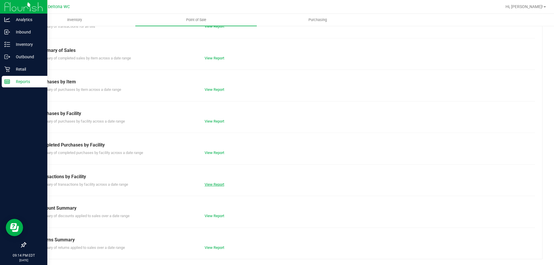
click at [212, 185] on link "View Report" at bounding box center [215, 184] width 20 height 4
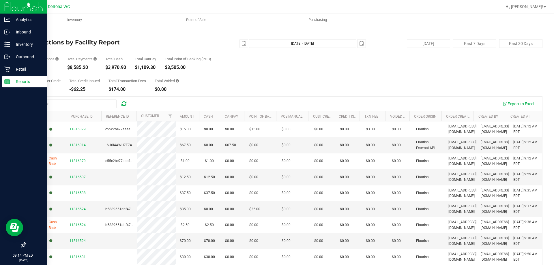
drag, startPoint x: 88, startPoint y: 68, endPoint x: 68, endPoint y: 69, distance: 20.8
click at [68, 69] on div "$8,585.20" at bounding box center [81, 67] width 29 height 5
drag, startPoint x: 100, startPoint y: 66, endPoint x: 98, endPoint y: 64, distance: 3.1
click at [100, 66] on div "# of Transactions 190 Total Payments $8,585.20 Total Cash $3,970.90 Total CanPa…" at bounding box center [283, 59] width 517 height 22
click at [29, 34] on link "Back" at bounding box center [29, 34] width 9 height 4
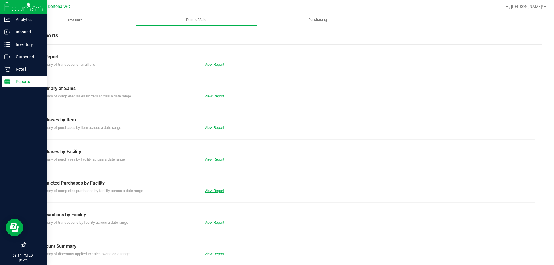
click at [214, 190] on link "View Report" at bounding box center [215, 191] width 20 height 4
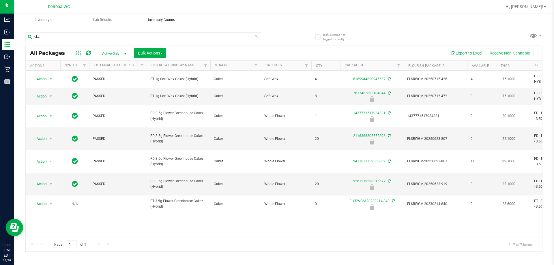
click at [175, 20] on span "Inventory Counts" at bounding box center [161, 19] width 43 height 5
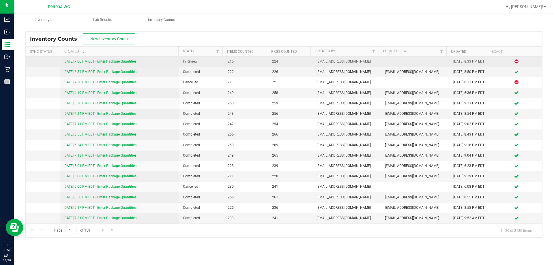
click at [125, 61] on link "[DATE] 7:06 PM EDT - Enter Package Quantities" at bounding box center [100, 61] width 73 height 4
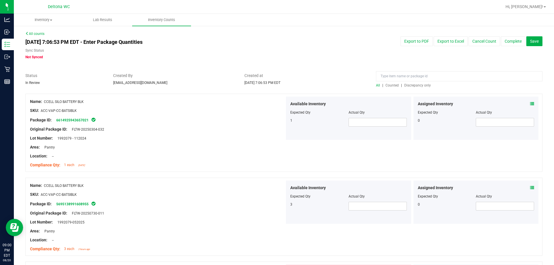
click at [417, 87] on span "Discrepancy only" at bounding box center [417, 85] width 27 height 4
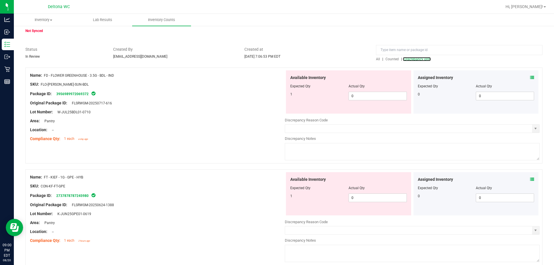
scroll to position [52, 0]
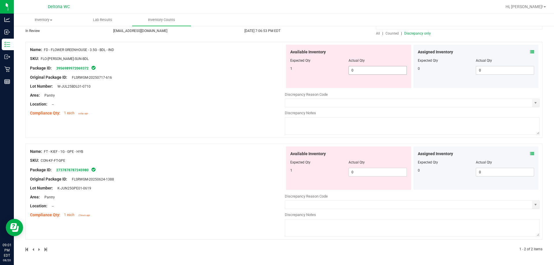
click at [374, 67] on span "0 0" at bounding box center [378, 70] width 58 height 9
type input "01"
type input "1"
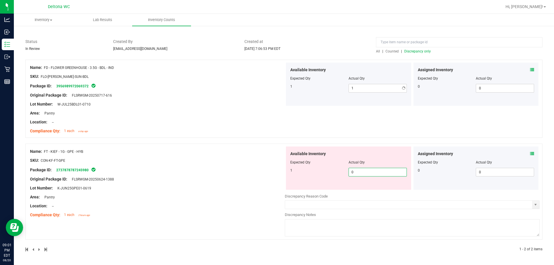
scroll to position [34, 0]
click at [361, 169] on span "0 0" at bounding box center [378, 172] width 58 height 9
type input "01"
type input "1"
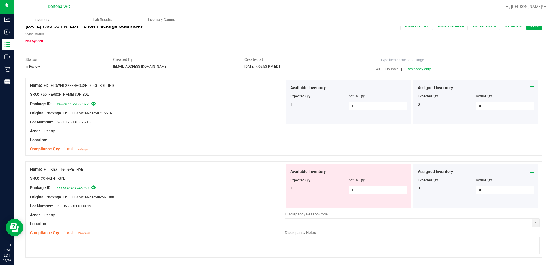
click at [288, 120] on div "Name: FD - FLOWER GREENHOUSE - 3.5G - BDL - IND SKU: FLO-[PERSON_NAME]-SUN-BDL …" at bounding box center [283, 117] width 517 height 78
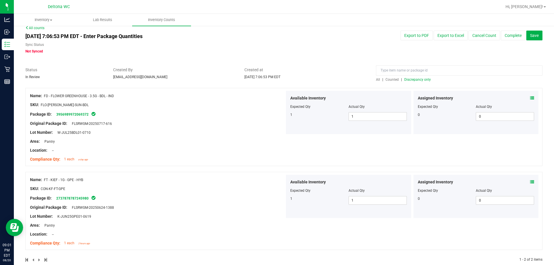
scroll to position [0, 0]
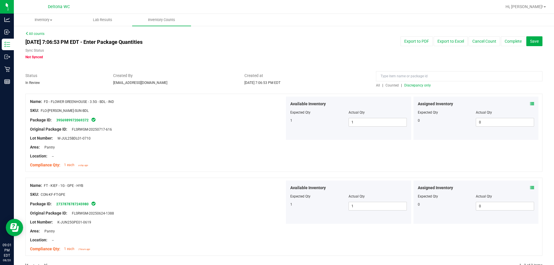
drag, startPoint x: 404, startPoint y: 90, endPoint x: 410, endPoint y: 84, distance: 8.4
click at [409, 85] on div "All counts [DATE] 7:06:53 PM EDT - Enter Package Quantities Sync Status Not Syn…" at bounding box center [283, 153] width 517 height 245
click at [410, 84] on span "Discrepancy only" at bounding box center [417, 85] width 27 height 4
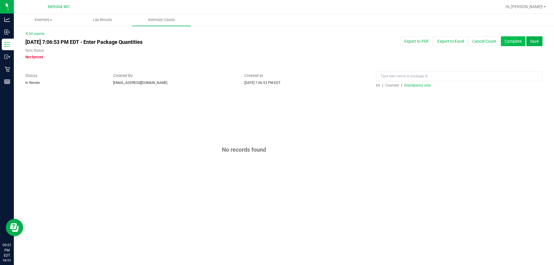
click at [522, 42] on button "Complete" at bounding box center [513, 41] width 25 height 10
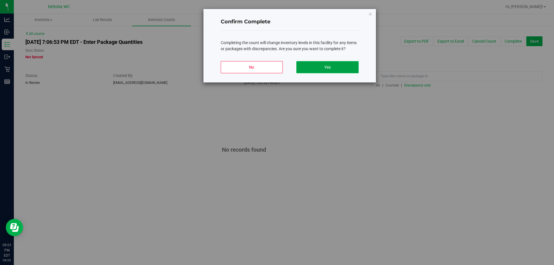
click at [331, 67] on button "Yes" at bounding box center [328, 67] width 62 height 12
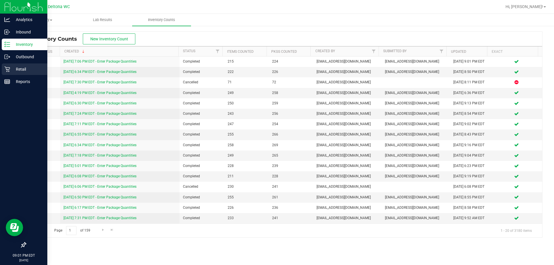
click at [11, 68] on p "Retail" at bounding box center [27, 69] width 35 height 7
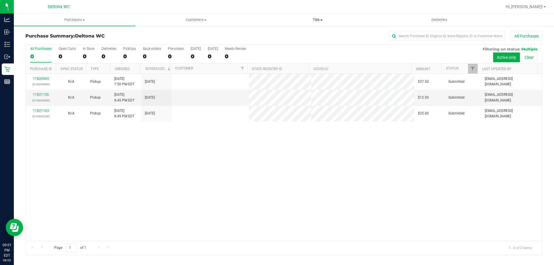
click at [322, 19] on span "Tills" at bounding box center [317, 19] width 121 height 5
click at [303, 34] on li "Manage tills" at bounding box center [318, 34] width 122 height 7
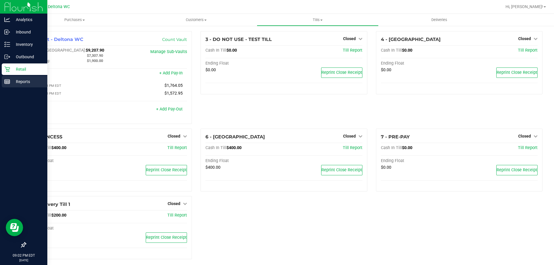
click at [26, 81] on p "Reports" at bounding box center [27, 81] width 35 height 7
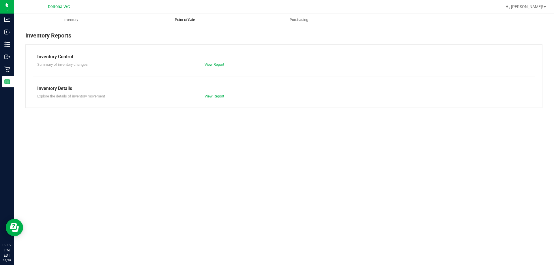
click at [193, 21] on span "Point of Sale" at bounding box center [185, 19] width 36 height 5
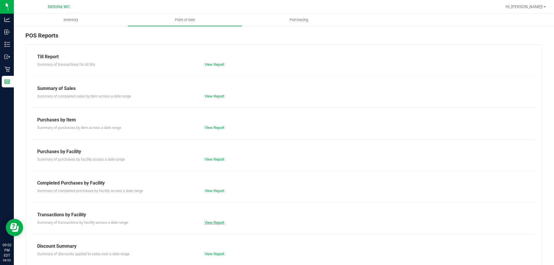
click at [212, 222] on link "View Report" at bounding box center [215, 223] width 20 height 4
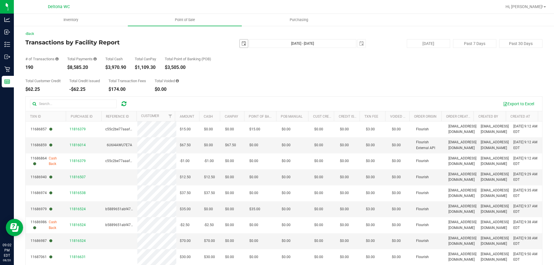
click at [242, 43] on span "select" at bounding box center [244, 43] width 5 height 5
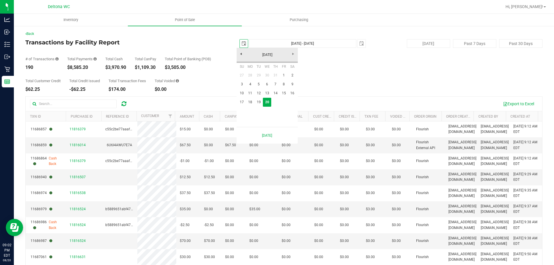
scroll to position [0, 14]
click at [246, 101] on link "18" at bounding box center [250, 102] width 8 height 9
type input "[DATE]"
type input "[DATE] - [DATE]"
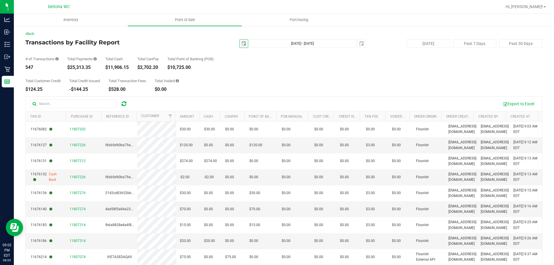
click at [245, 41] on span "[DATE]" at bounding box center [244, 43] width 9 height 9
click at [245, 43] on span "select" at bounding box center [244, 44] width 8 height 8
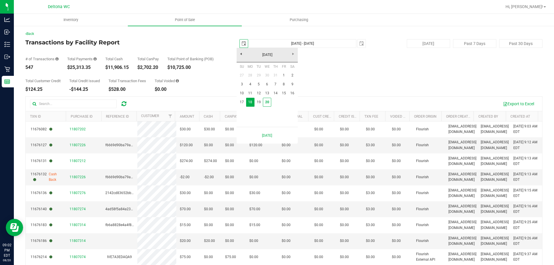
scroll to position [0, 14]
click at [281, 74] on link "1" at bounding box center [284, 75] width 8 height 9
type input "[DATE]"
type input "[DATE] - [DATE]"
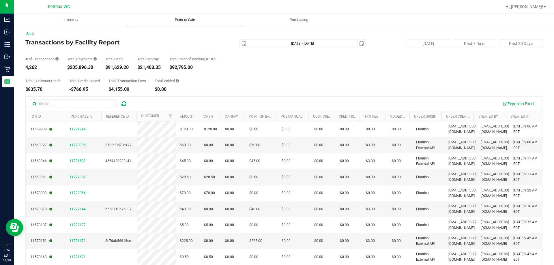
click at [179, 21] on span "Point of Sale" at bounding box center [185, 19] width 36 height 5
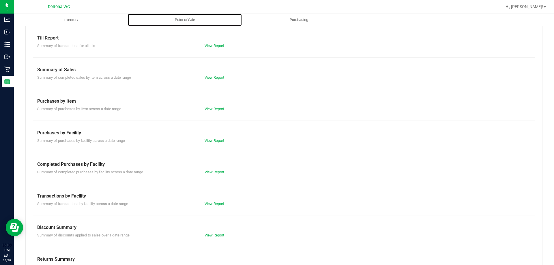
scroll to position [29, 0]
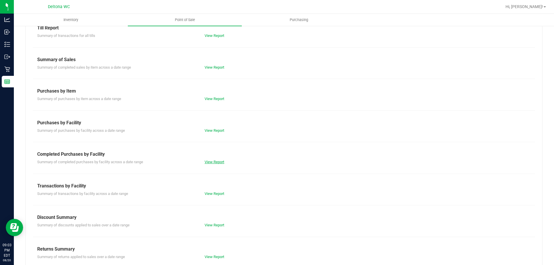
click at [215, 162] on link "View Report" at bounding box center [215, 162] width 20 height 4
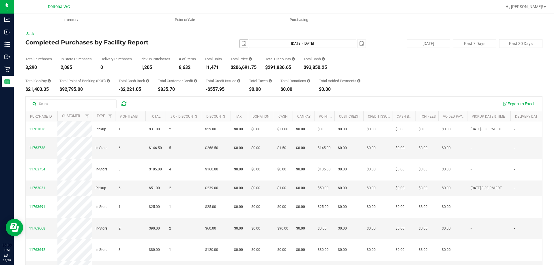
click at [242, 47] on span "[DATE]" at bounding box center [244, 43] width 9 height 9
click at [242, 47] on span "select" at bounding box center [244, 44] width 8 height 8
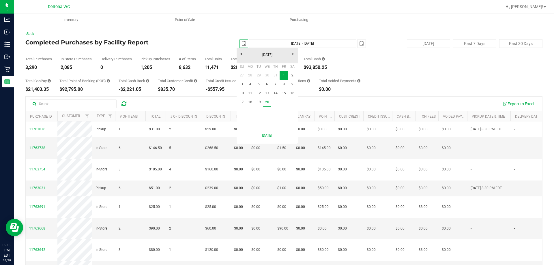
scroll to position [0, 14]
click at [266, 102] on link "20" at bounding box center [267, 102] width 8 height 9
type input "[DATE]"
type input "[DATE] - [DATE]"
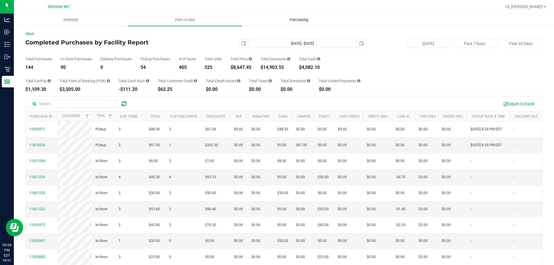
click at [339, 22] on uib-tab-heading "Purchasing" at bounding box center [298, 20] width 113 height 12
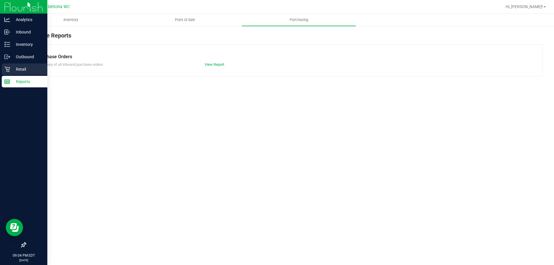
click at [19, 68] on p "Retail" at bounding box center [27, 69] width 35 height 7
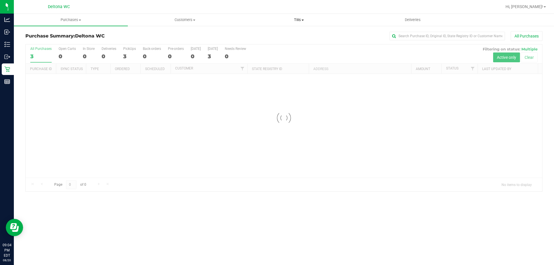
click at [294, 20] on span "Tills" at bounding box center [298, 19] width 113 height 5
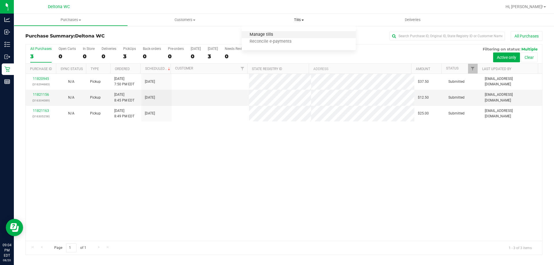
click at [253, 36] on span "Manage tills" at bounding box center [261, 34] width 39 height 5
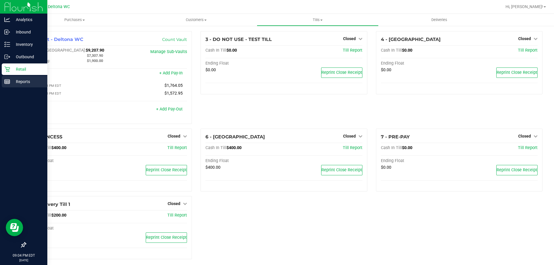
click at [6, 80] on icon at bounding box center [7, 82] width 6 height 6
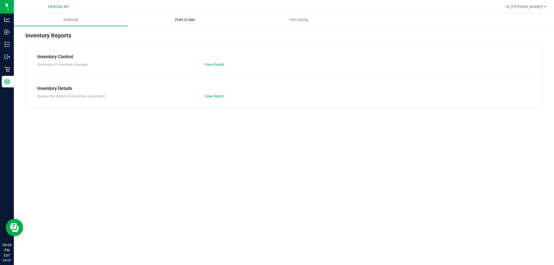
drag, startPoint x: 198, startPoint y: 29, endPoint x: 196, endPoint y: 23, distance: 6.0
click at [197, 24] on reports "Inventory Point of Sale Purchasing Inventory Reports Inventory Control Summary …" at bounding box center [284, 64] width 540 height 100
click at [196, 23] on uib-tab-heading "Point of Sale" at bounding box center [184, 20] width 113 height 12
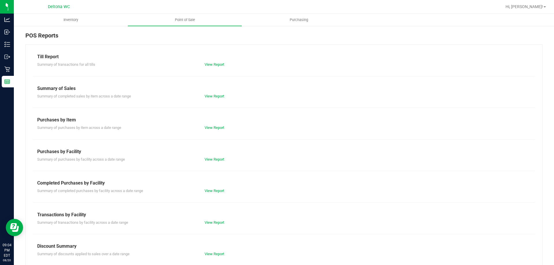
click at [153, 156] on div "Summary of purchases by facility across a date range View Report" at bounding box center [284, 158] width 502 height 7
click at [214, 221] on link "View Report" at bounding box center [215, 223] width 20 height 4
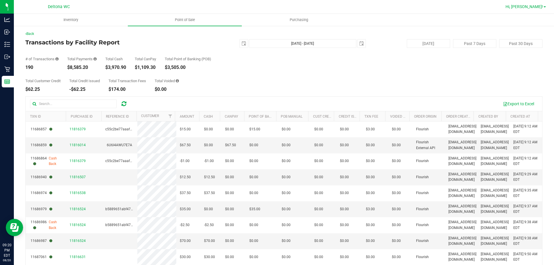
click at [530, 9] on span "Hi, [PERSON_NAME]!" at bounding box center [525, 6] width 38 height 5
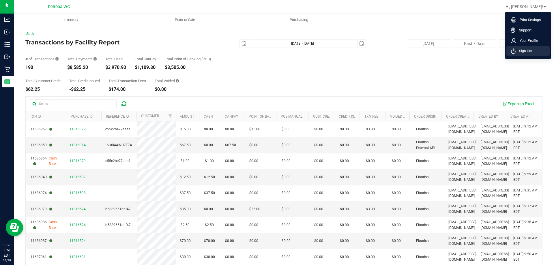
click at [533, 52] on li "Sign Out" at bounding box center [528, 51] width 43 height 10
